Goal: Check status: Check status

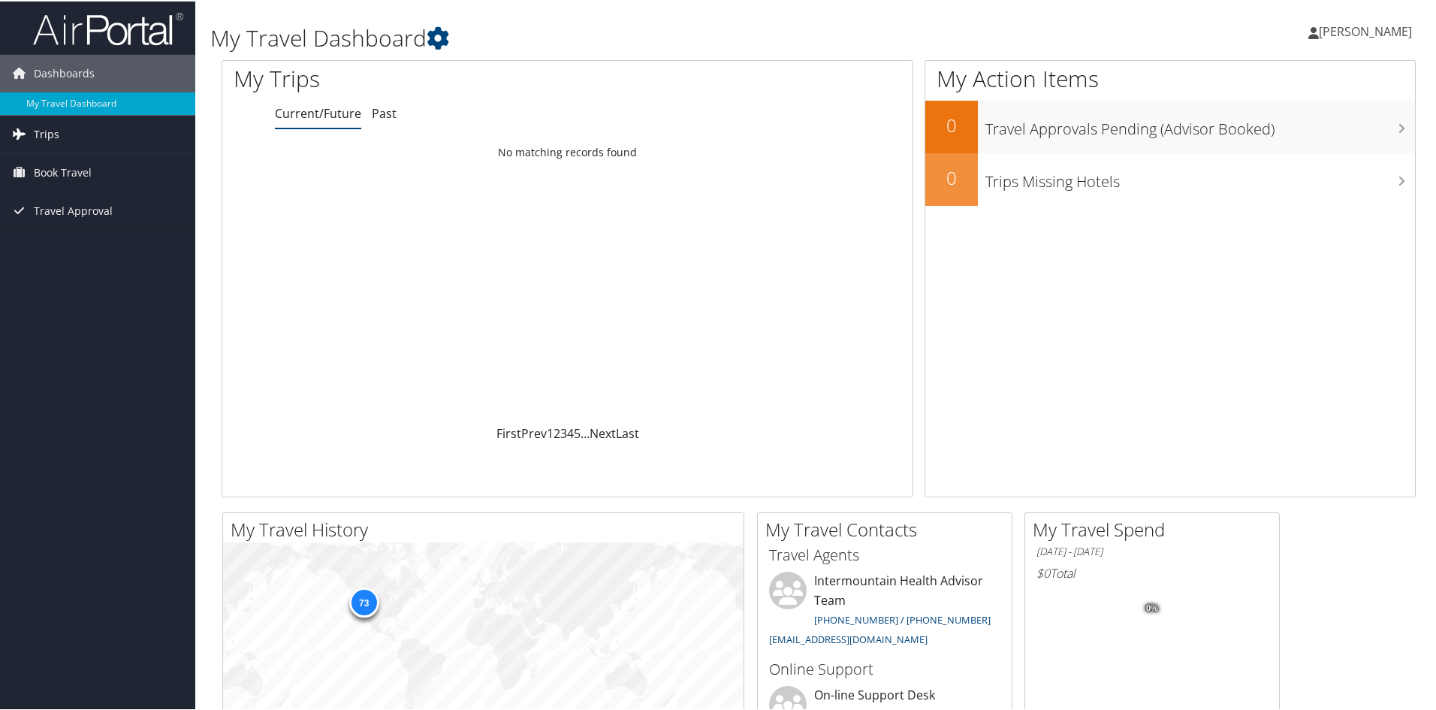
click at [46, 131] on span "Trips" at bounding box center [47, 133] width 26 height 38
click at [69, 163] on link "Current/Future Trips" at bounding box center [97, 163] width 195 height 23
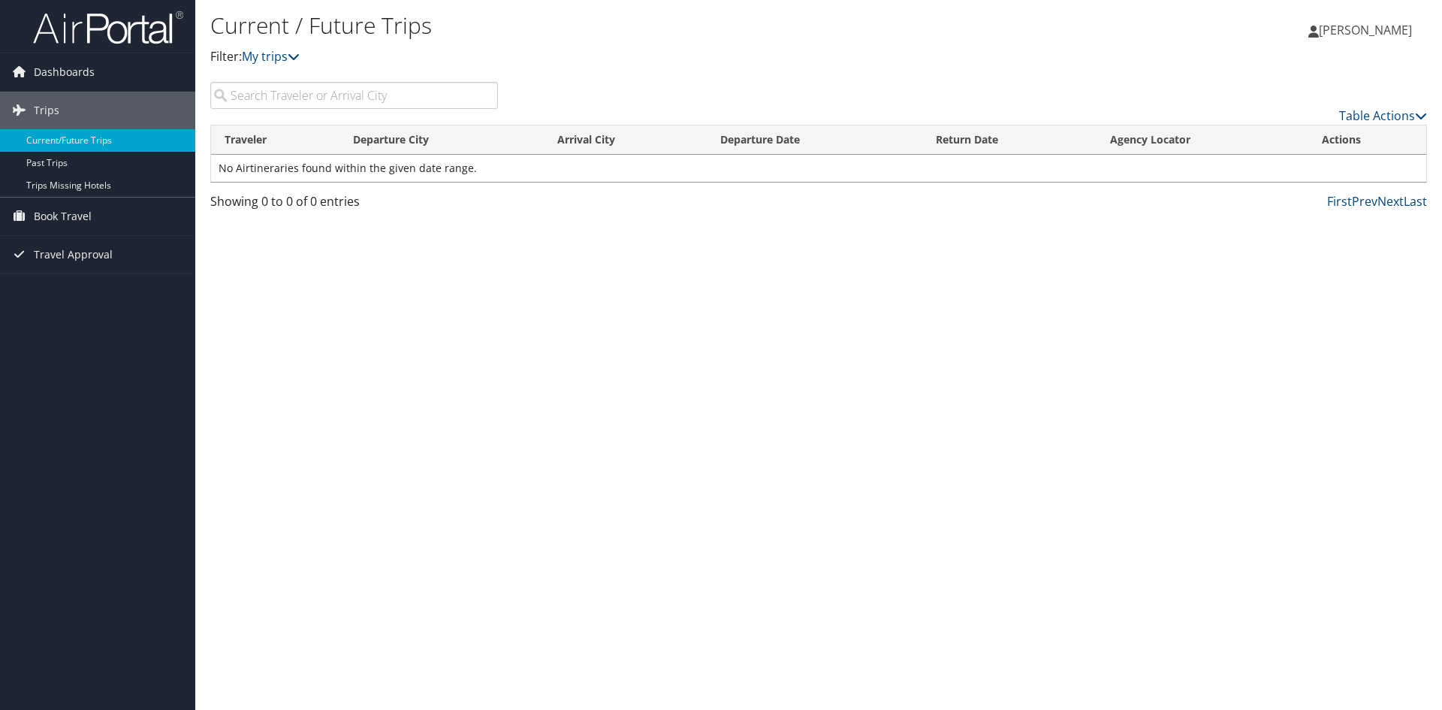
click at [308, 95] on input "search" at bounding box center [354, 95] width 288 height 27
type input "boise"
click at [38, 112] on span "Trips" at bounding box center [47, 111] width 26 height 38
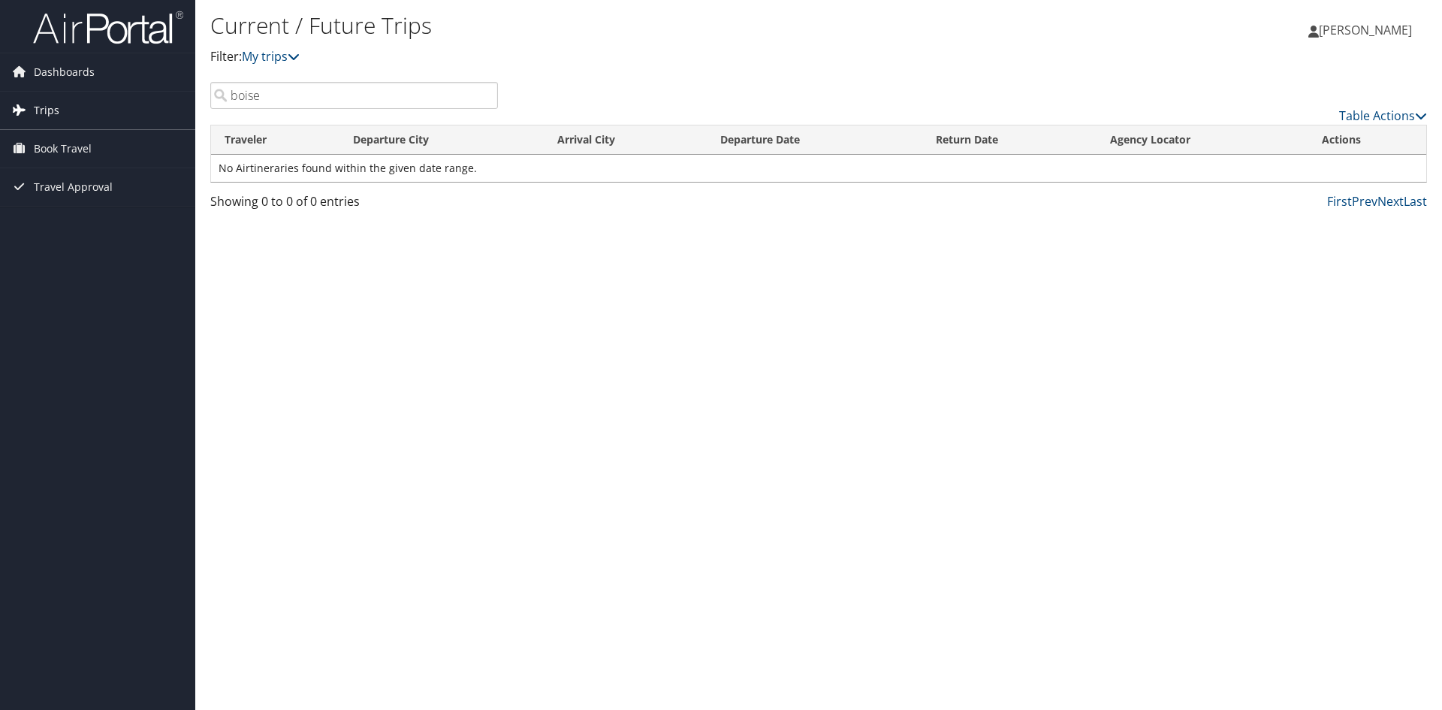
click at [38, 112] on span "Trips" at bounding box center [47, 111] width 26 height 38
click at [45, 109] on span "Trips" at bounding box center [47, 111] width 26 height 38
click at [60, 152] on span "Book Travel" at bounding box center [63, 149] width 58 height 38
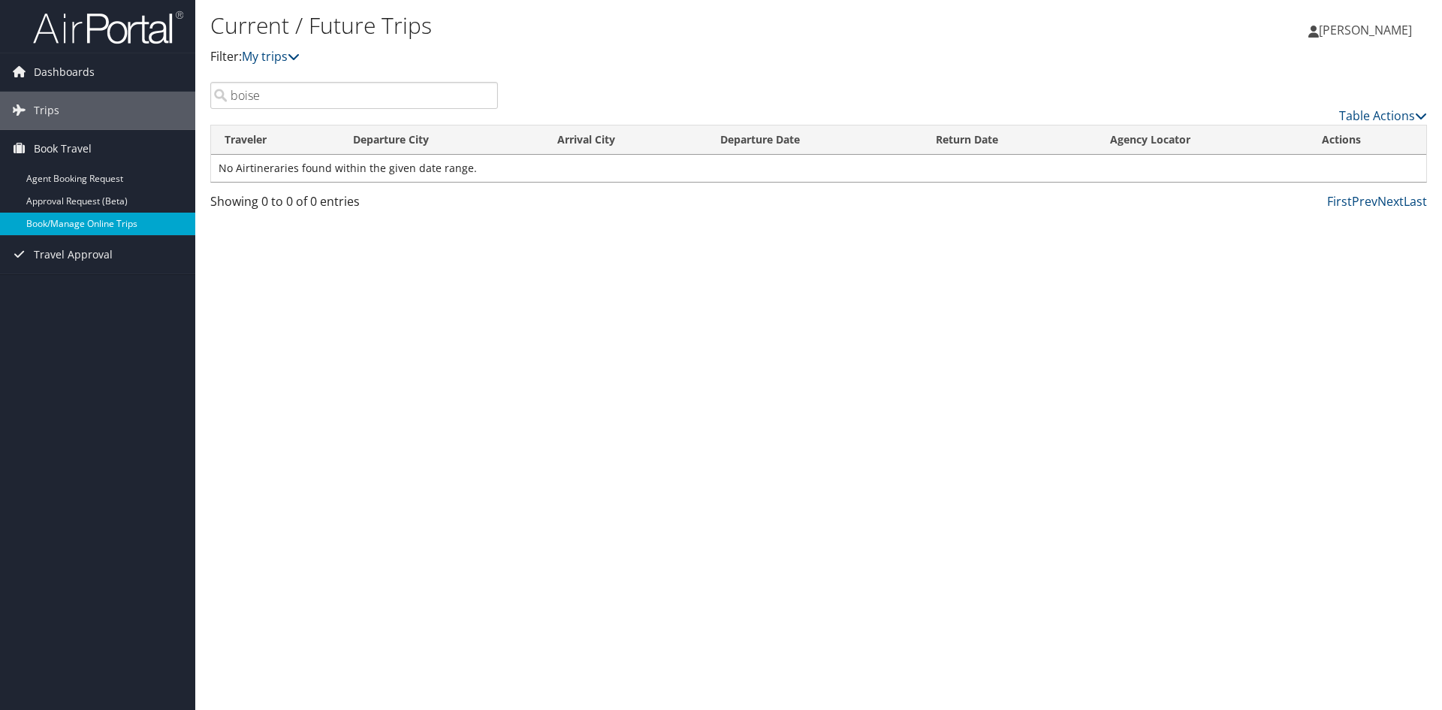
click at [72, 216] on link "Book/Manage Online Trips" at bounding box center [97, 224] width 195 height 23
